Goal: Information Seeking & Learning: Learn about a topic

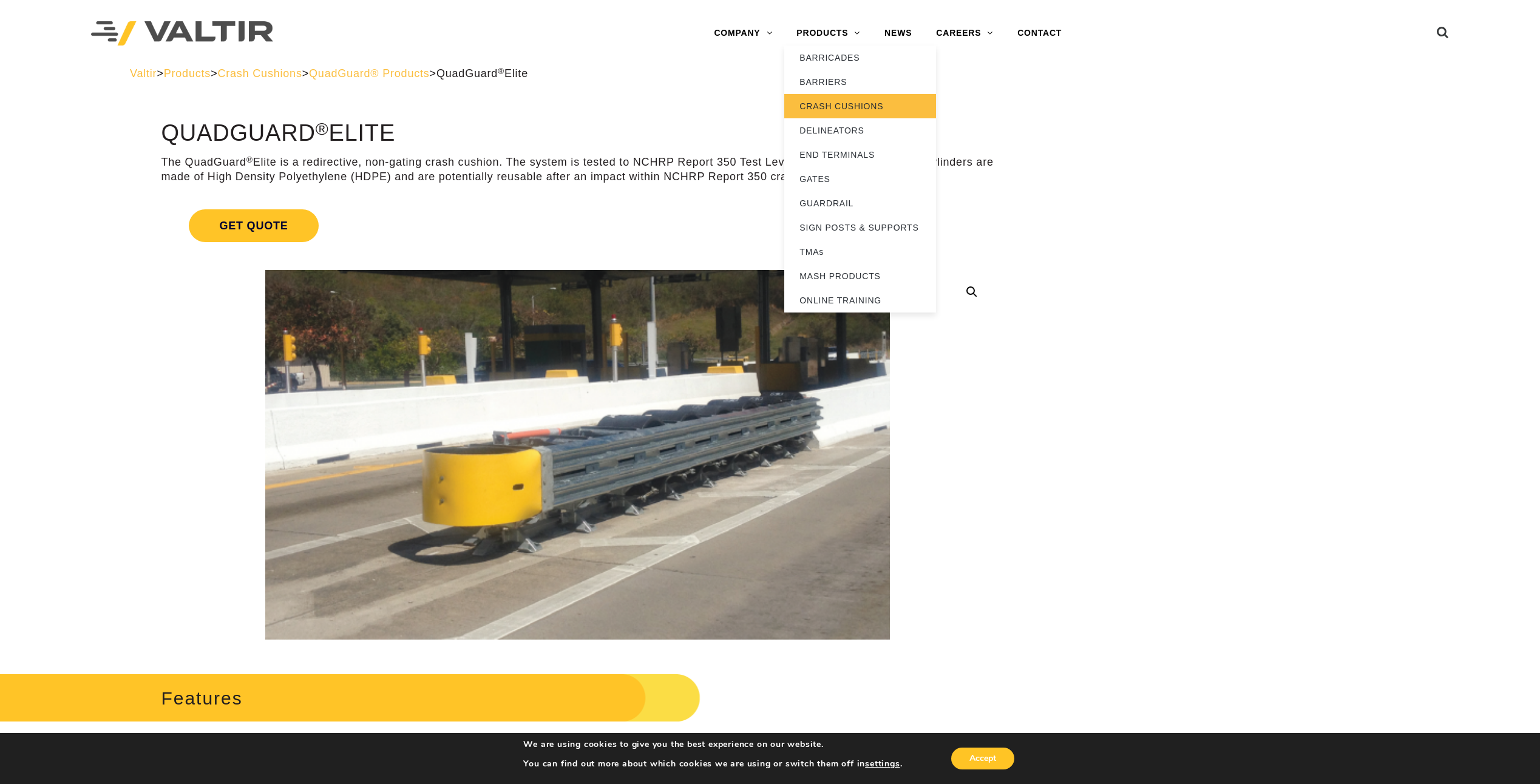
click at [815, 108] on link "CRASH CUSHIONS" at bounding box center [860, 106] width 152 height 24
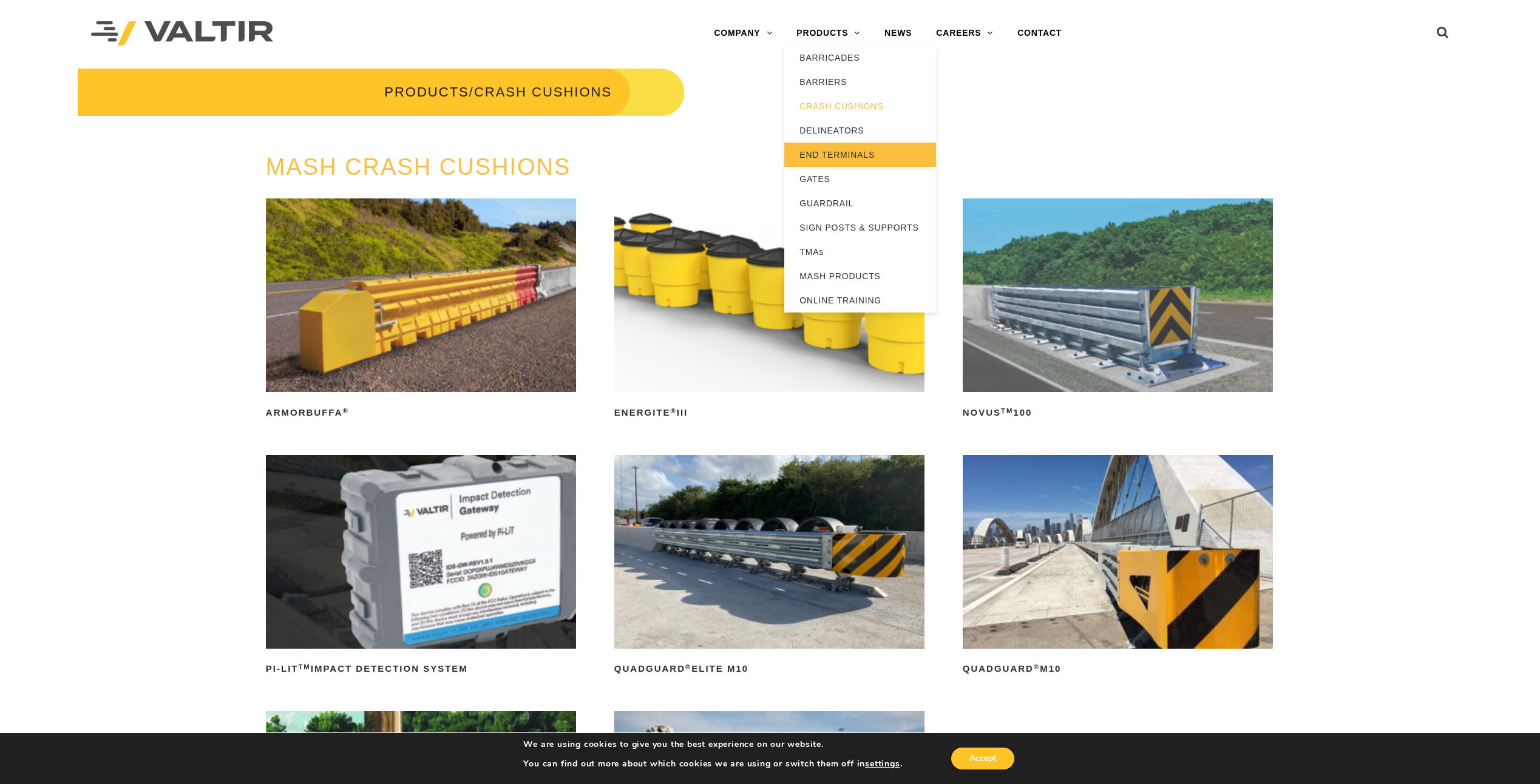
click at [842, 151] on link "END TERMINALS" at bounding box center [860, 154] width 152 height 24
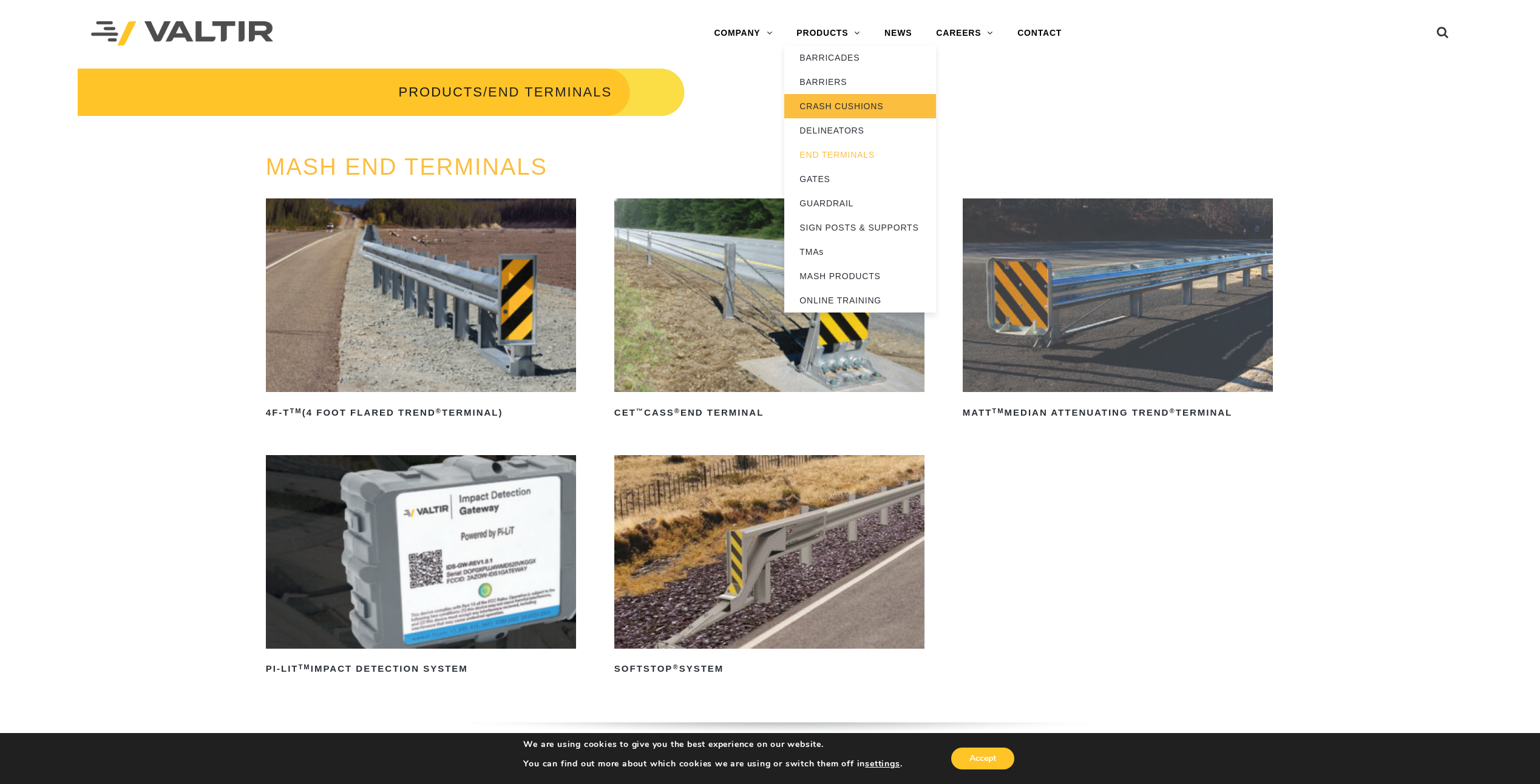
click at [823, 108] on link "CRASH CUSHIONS" at bounding box center [860, 106] width 152 height 24
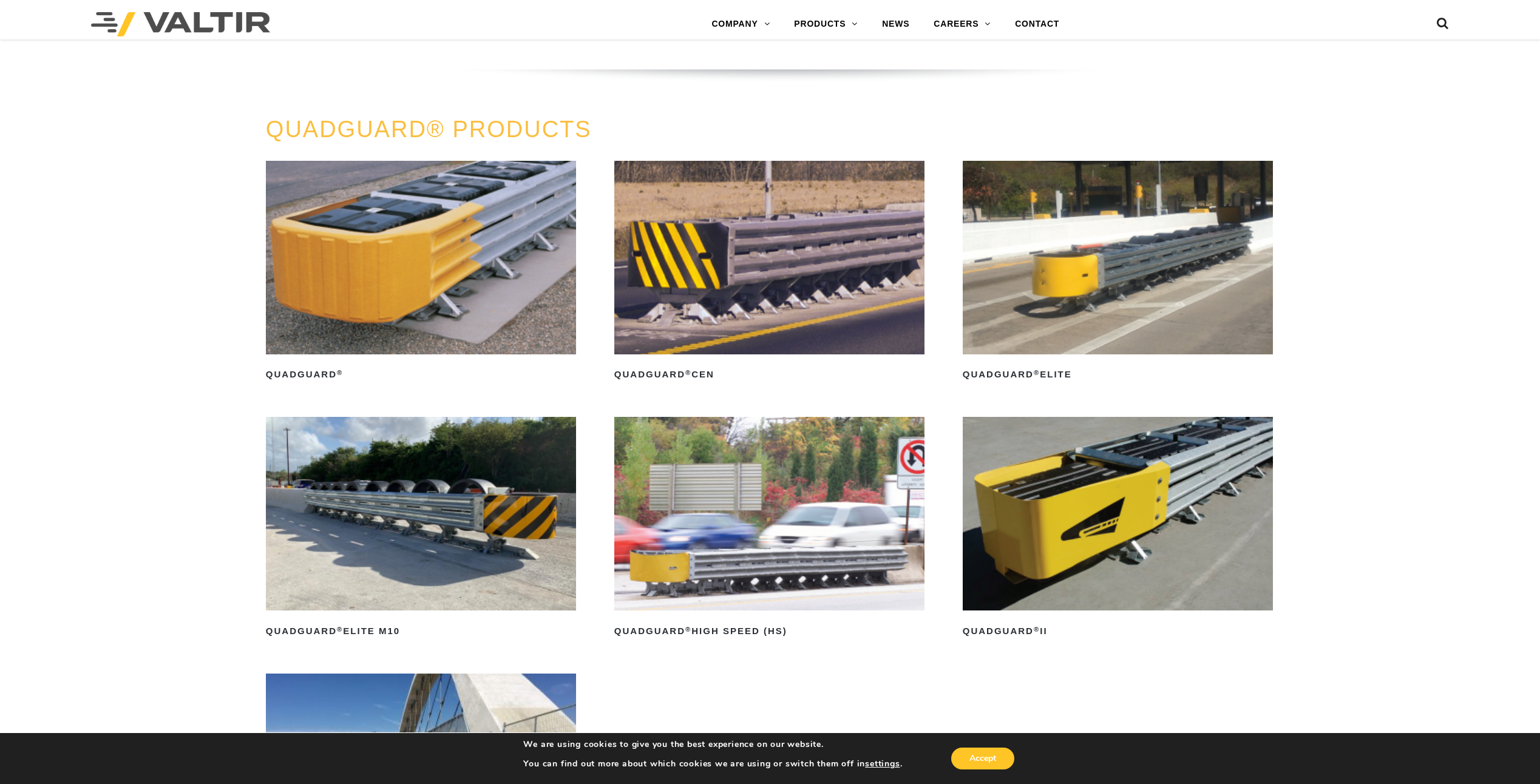
scroll to position [910, 0]
click at [339, 636] on h2 "QuadGuard ® Elite M10" at bounding box center [421, 630] width 310 height 20
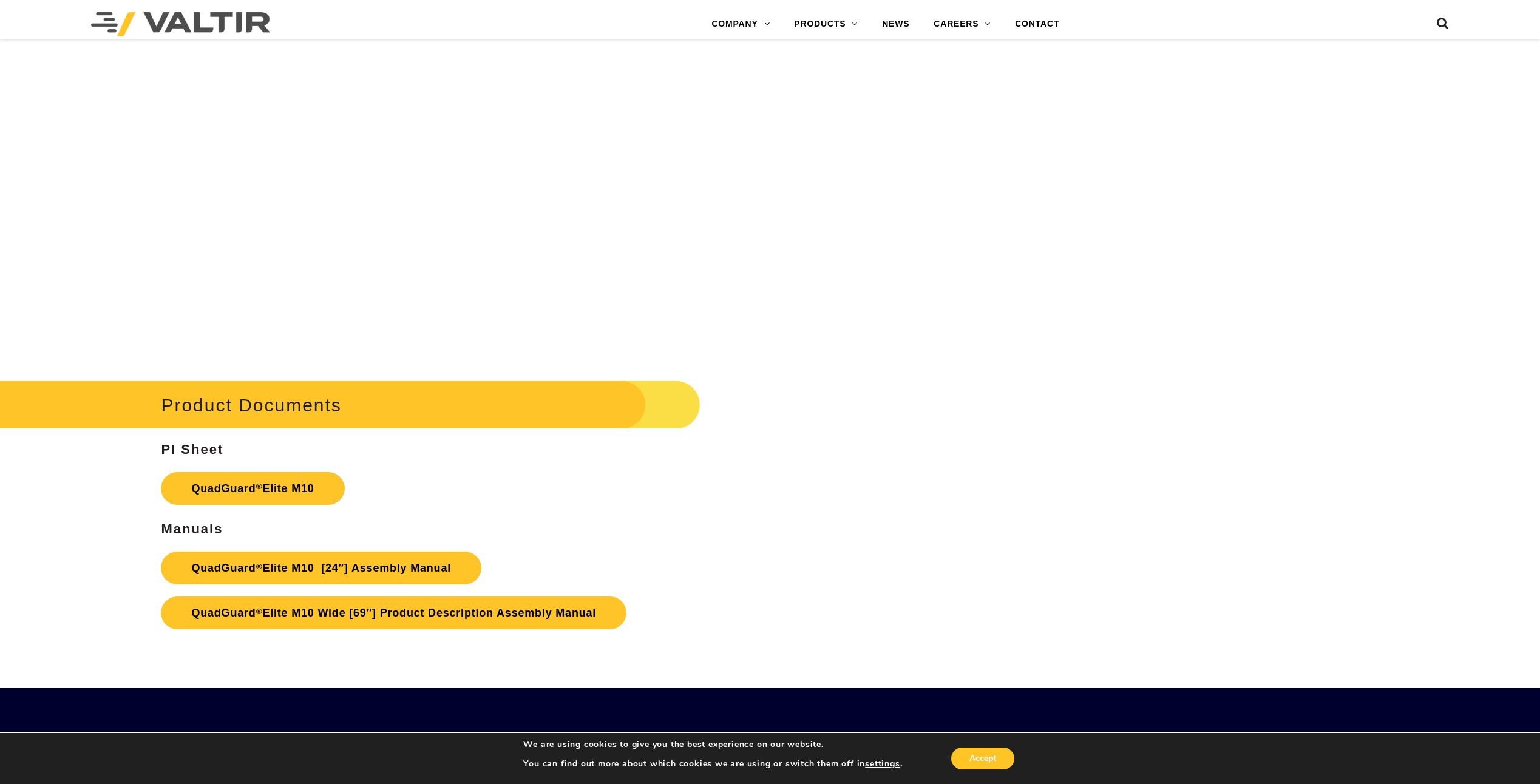
scroll to position [7306, 0]
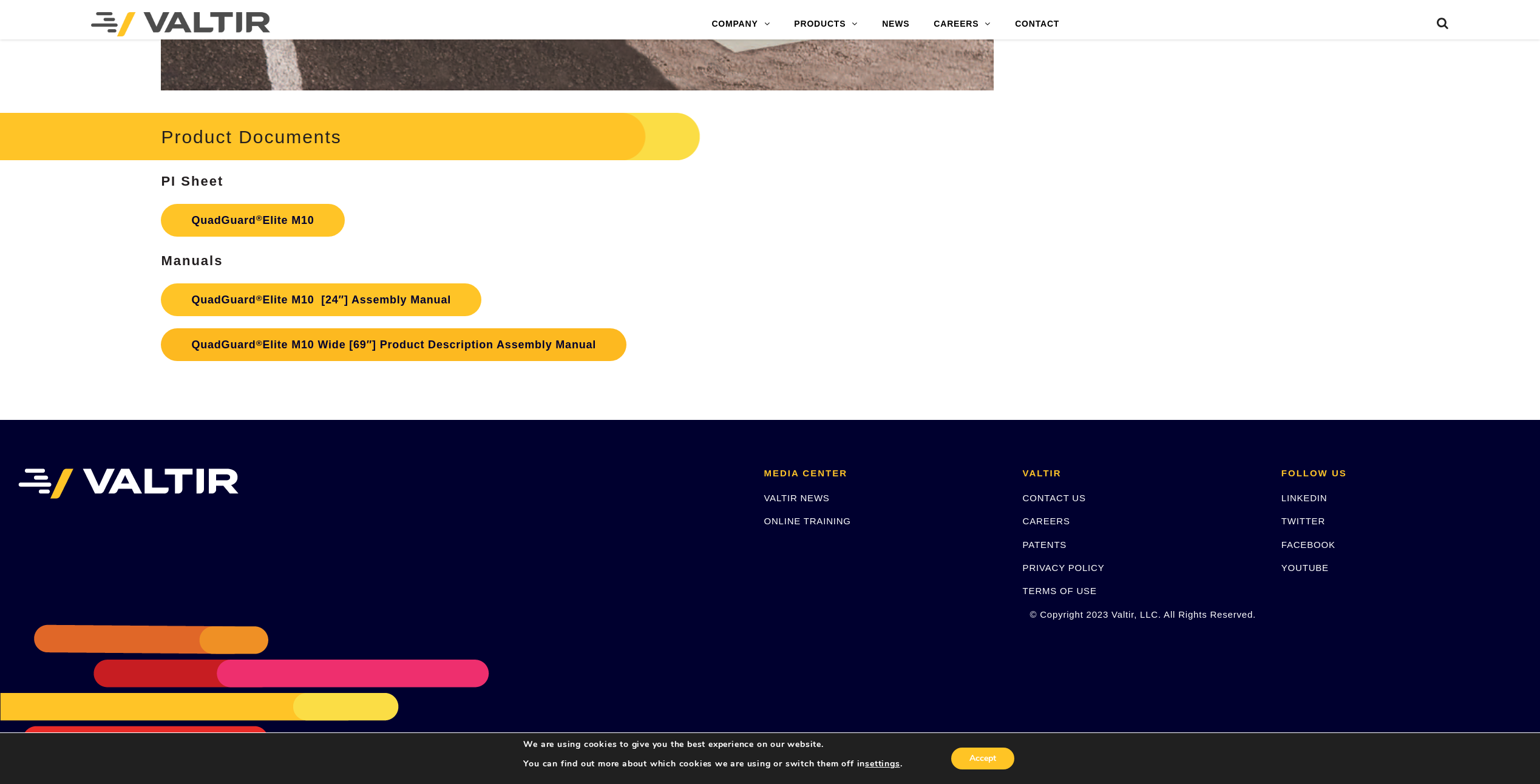
click at [418, 341] on link "QuadGuard ® Elite M10 Wide [69″] Product Description Assembly Manual" at bounding box center [393, 344] width 465 height 33
